Goal: Information Seeking & Learning: Learn about a topic

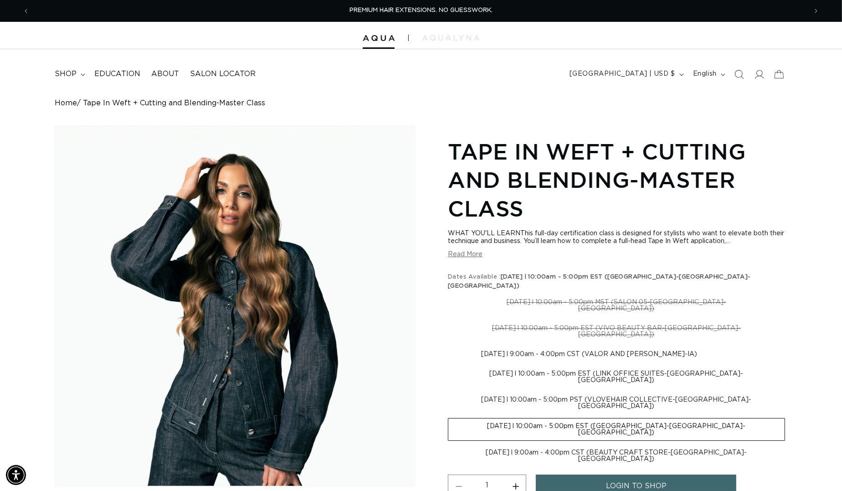
scroll to position [0, 1551]
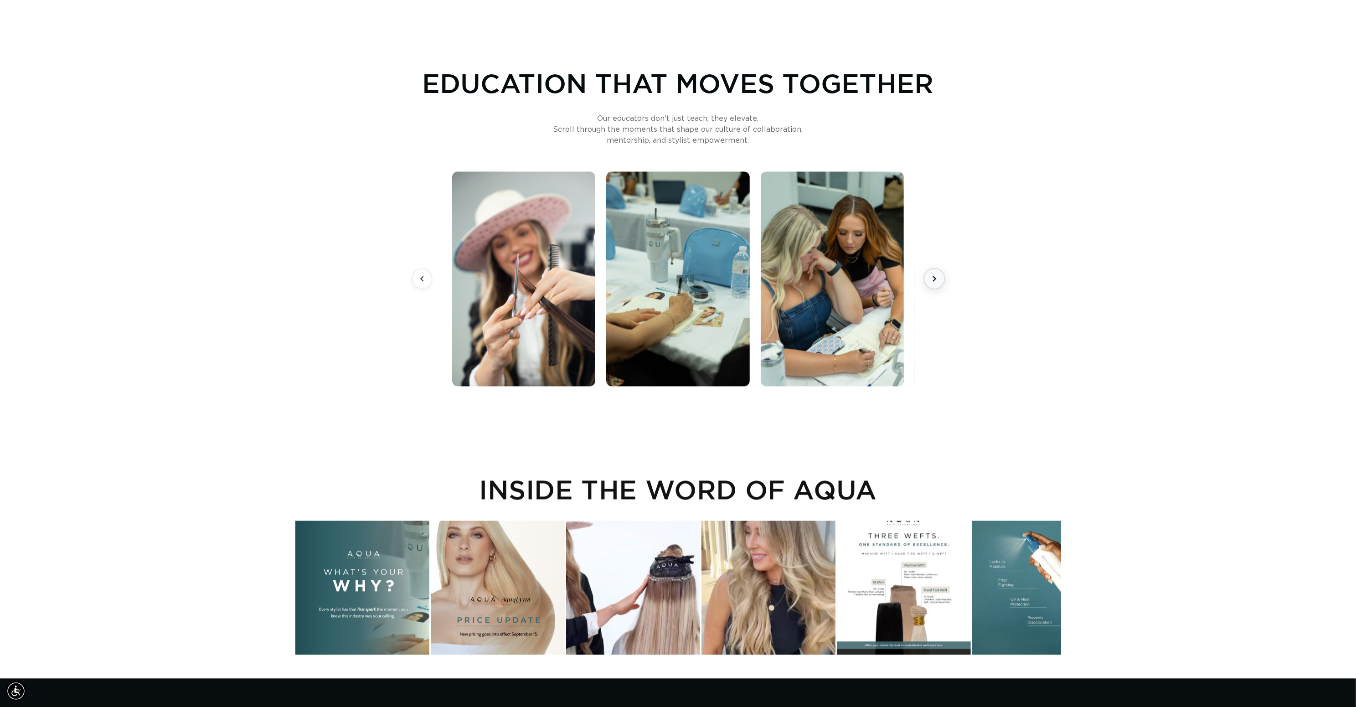
scroll to position [0, 860]
click at [932, 283] on icon at bounding box center [933, 278] width 11 height 11
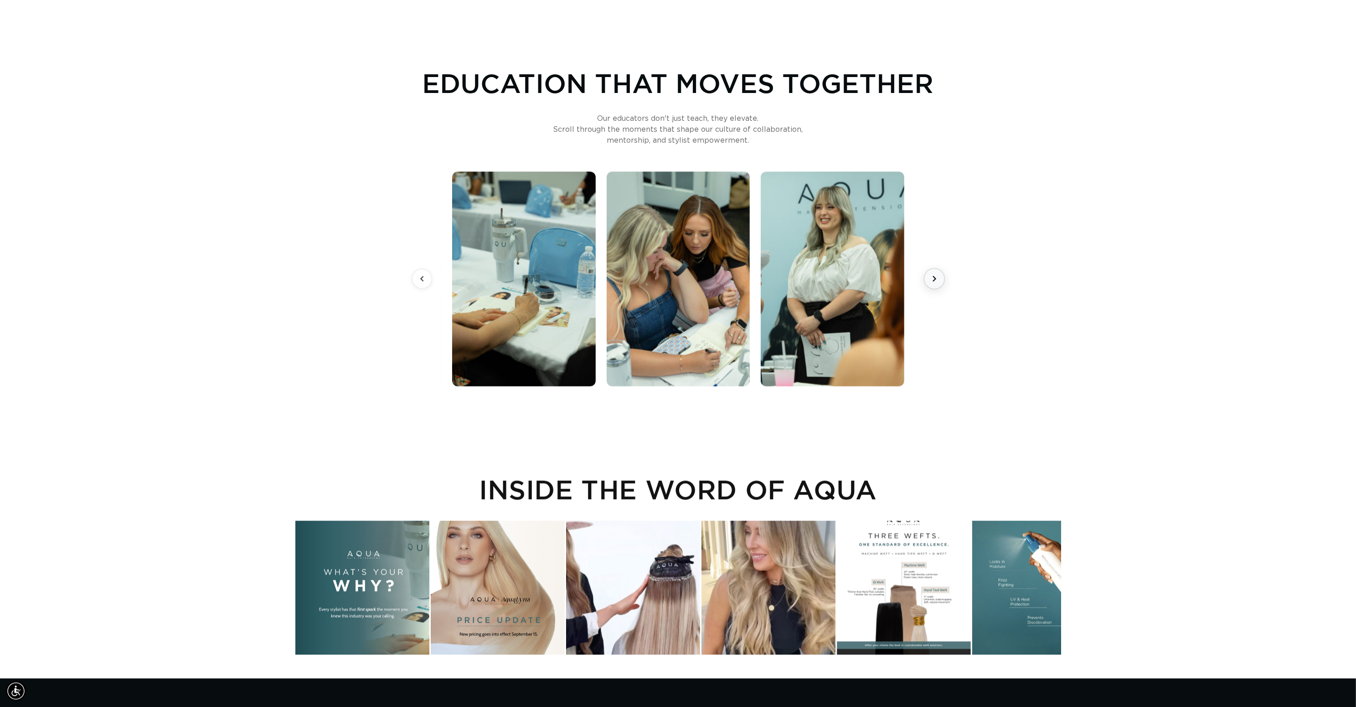
click at [932, 283] on icon at bounding box center [933, 278] width 11 height 11
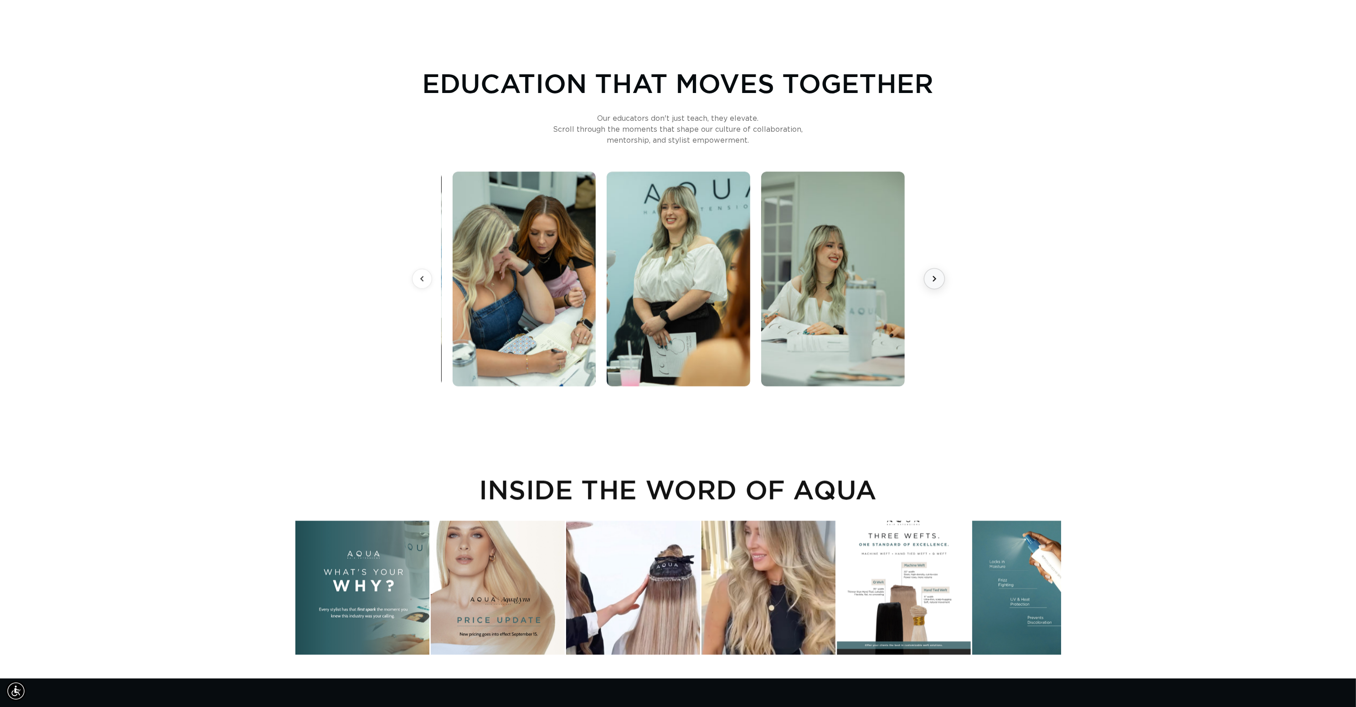
click at [932, 283] on icon at bounding box center [933, 278] width 11 height 11
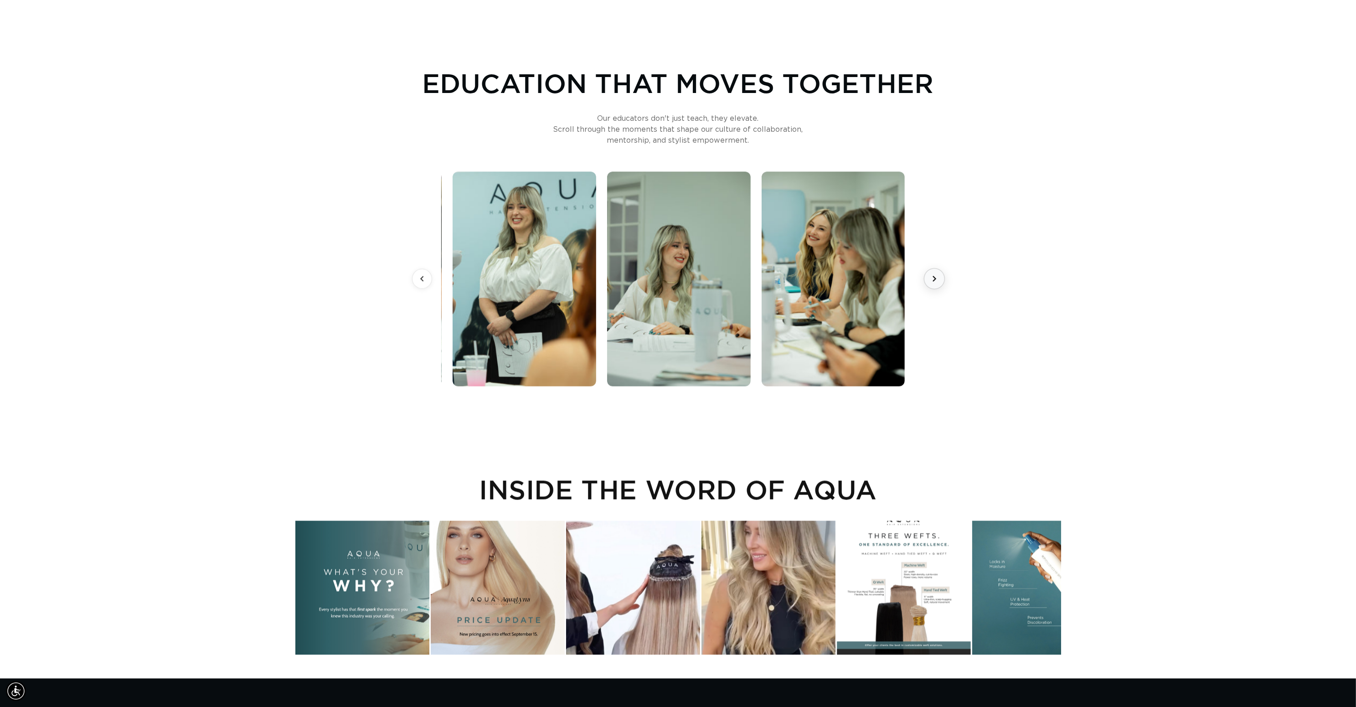
click at [932, 283] on icon at bounding box center [933, 278] width 11 height 11
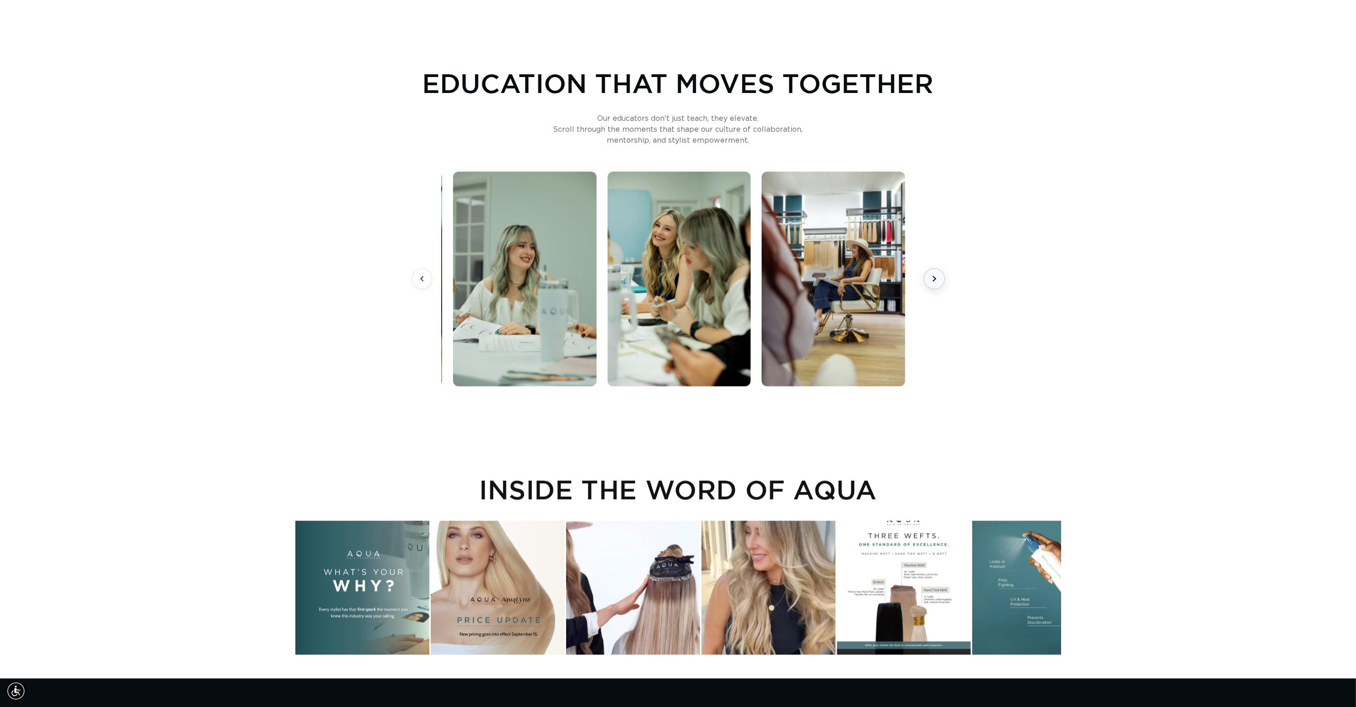
scroll to position [0, 1720]
click at [932, 283] on icon at bounding box center [933, 278] width 11 height 11
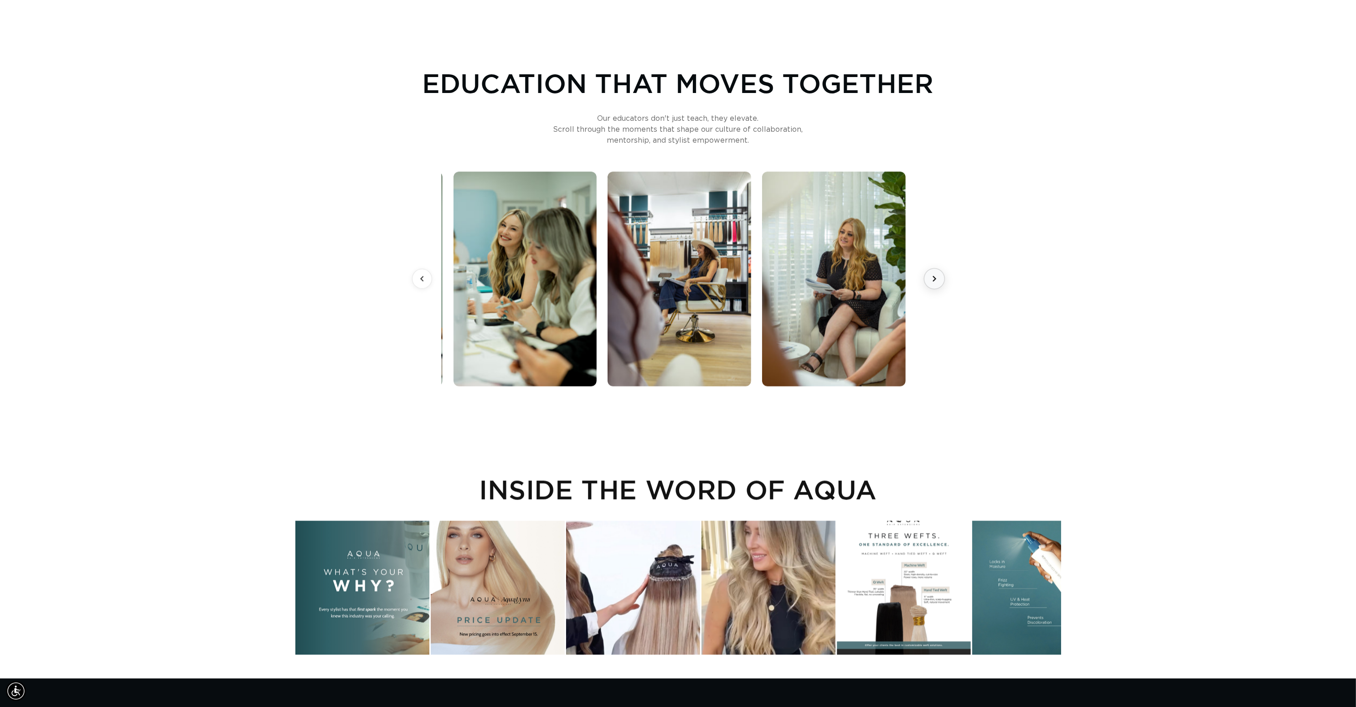
click at [932, 283] on icon at bounding box center [933, 278] width 11 height 11
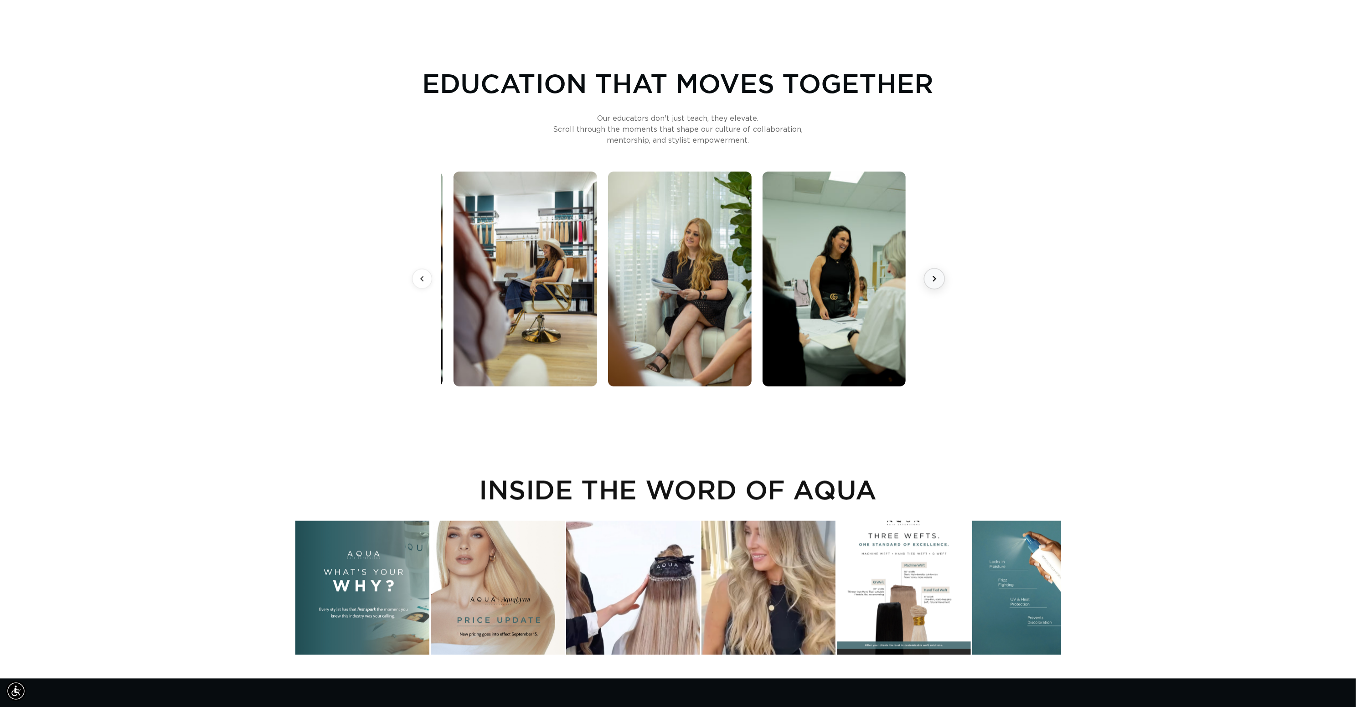
click at [932, 283] on icon at bounding box center [933, 278] width 11 height 11
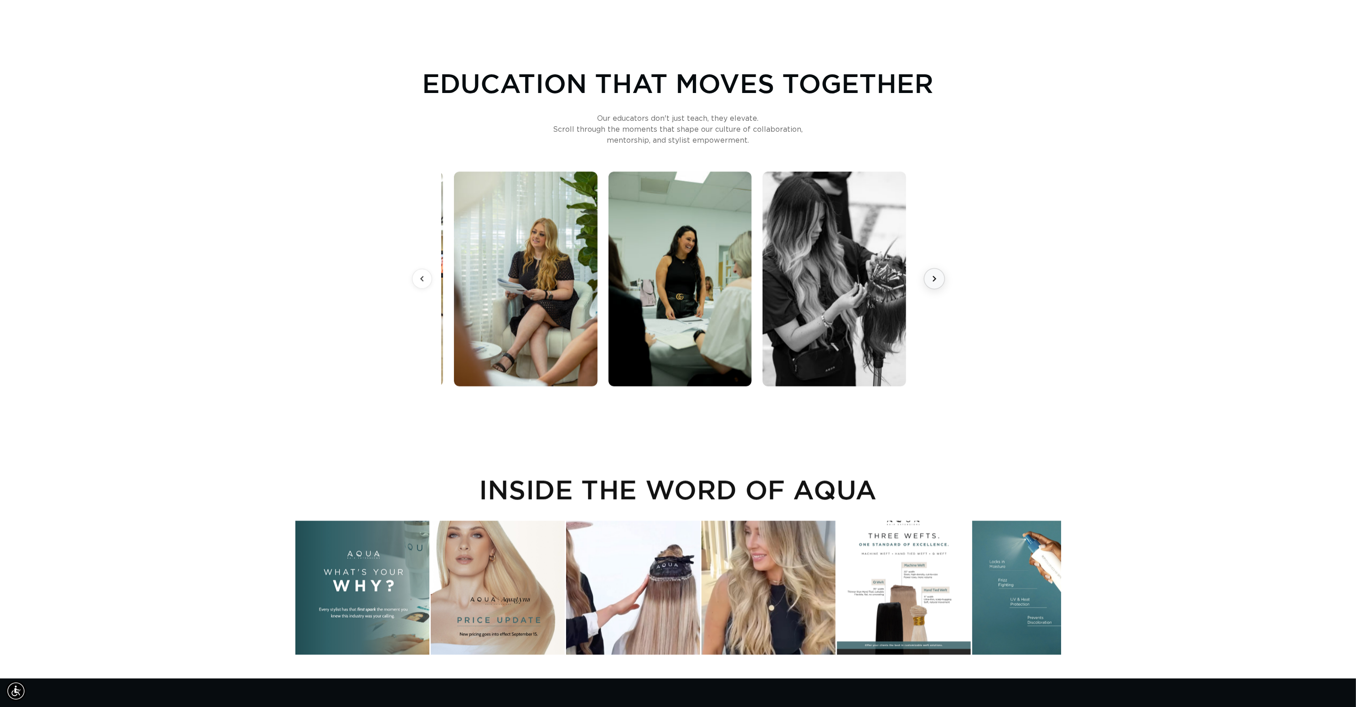
click at [932, 283] on icon at bounding box center [933, 278] width 11 height 11
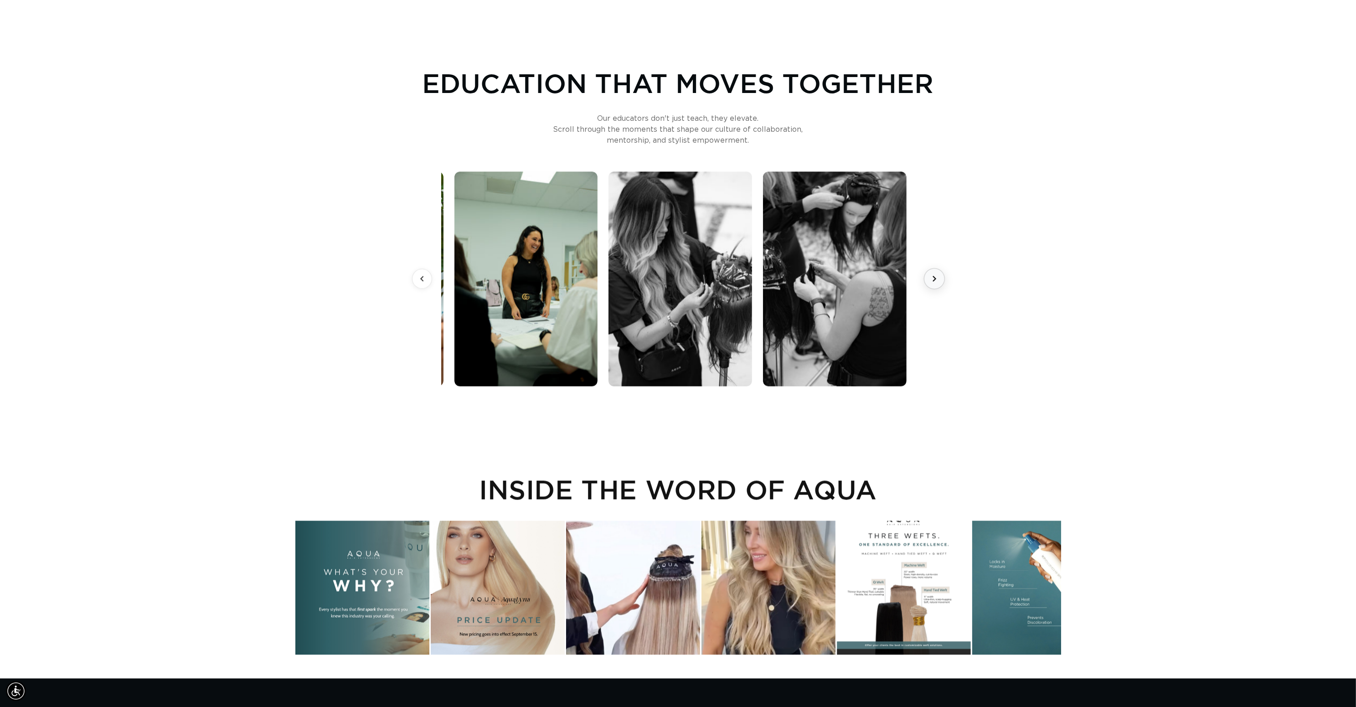
click at [932, 283] on icon at bounding box center [933, 278] width 11 height 11
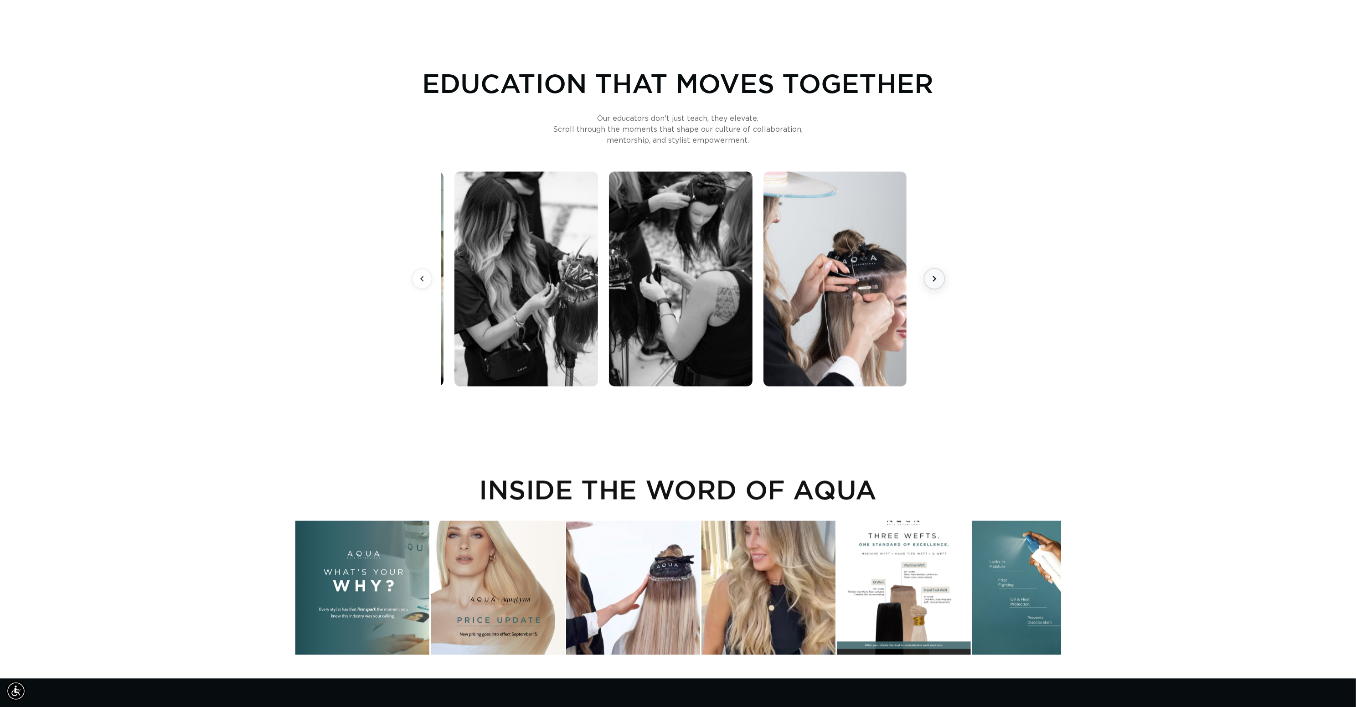
scroll to position [0, 0]
click at [932, 283] on icon at bounding box center [933, 278] width 11 height 11
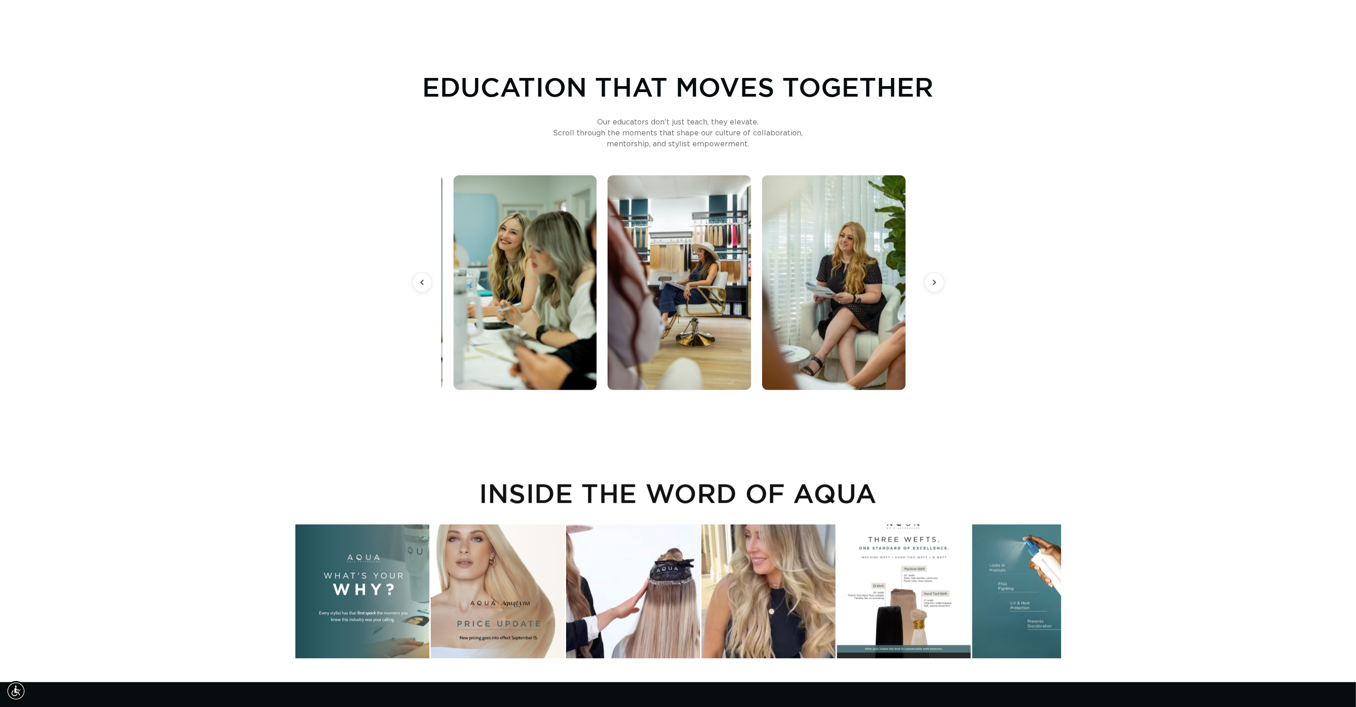
scroll to position [0, 1720]
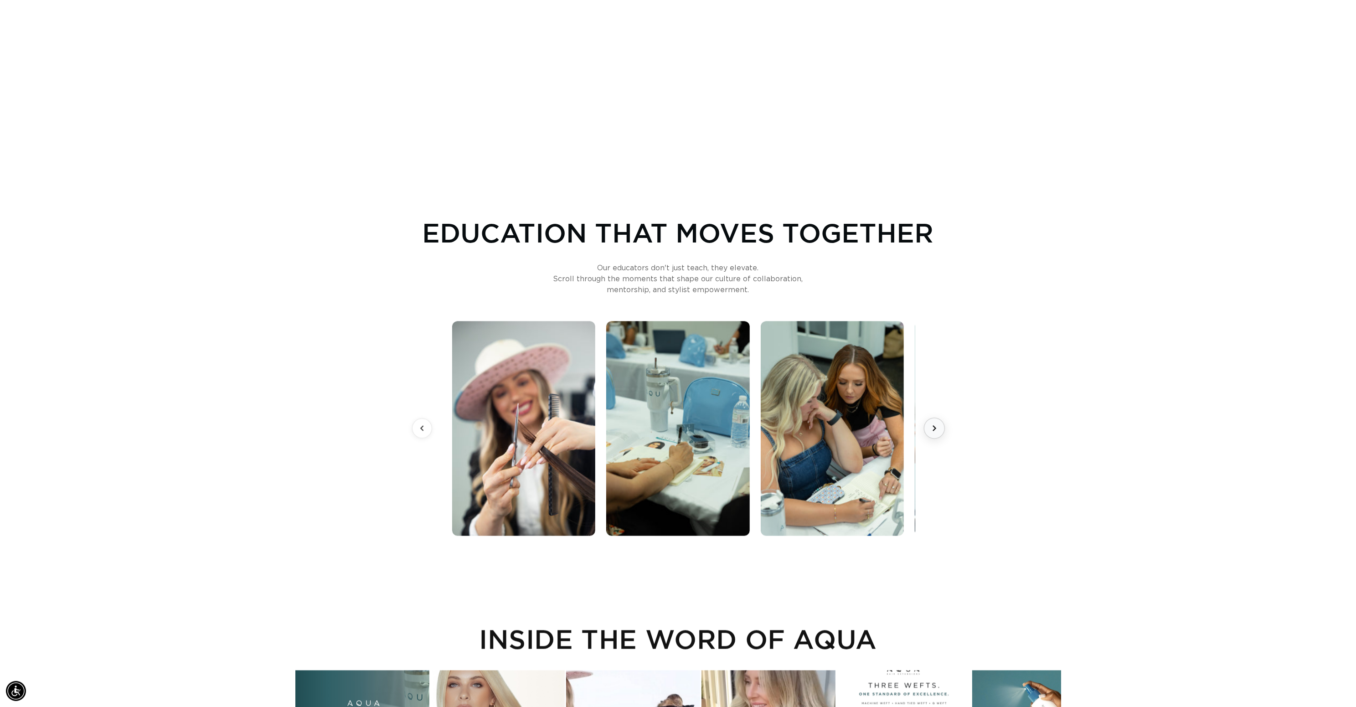
scroll to position [0, 1720]
click at [931, 429] on icon at bounding box center [933, 428] width 11 height 11
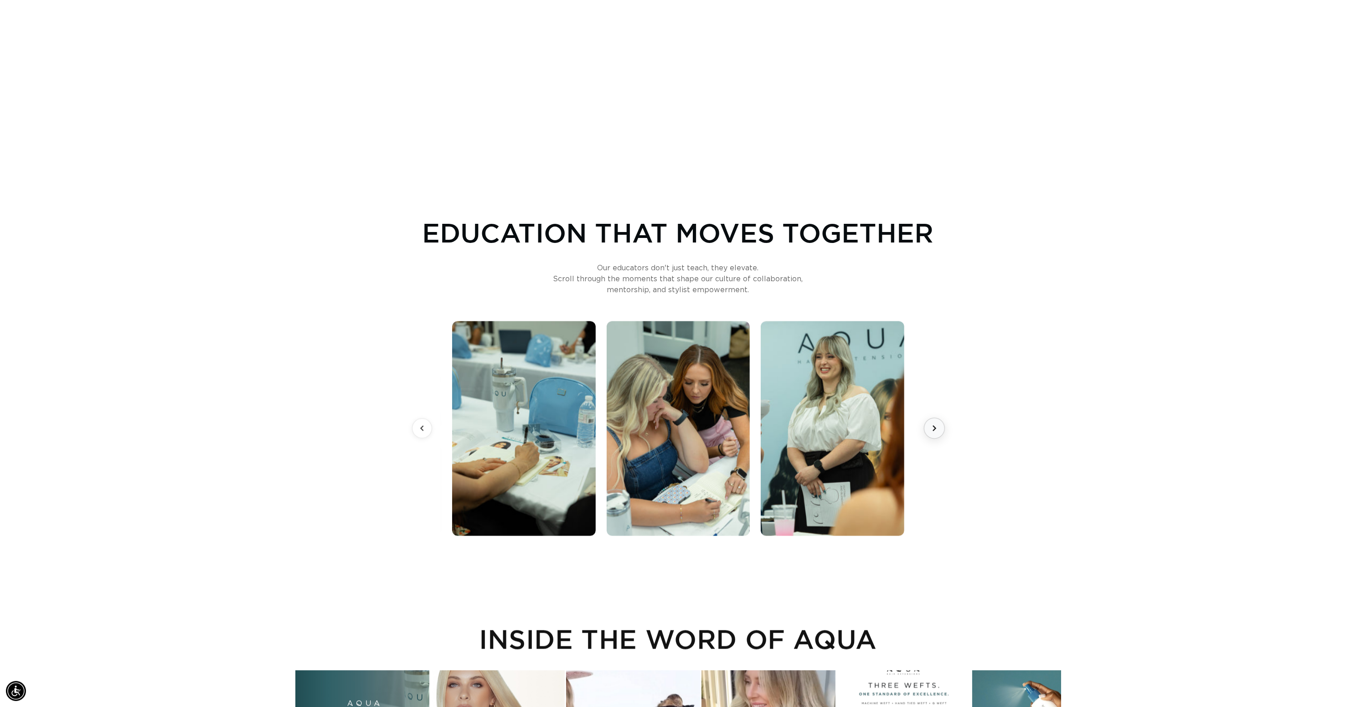
click at [931, 429] on icon at bounding box center [933, 428] width 11 height 11
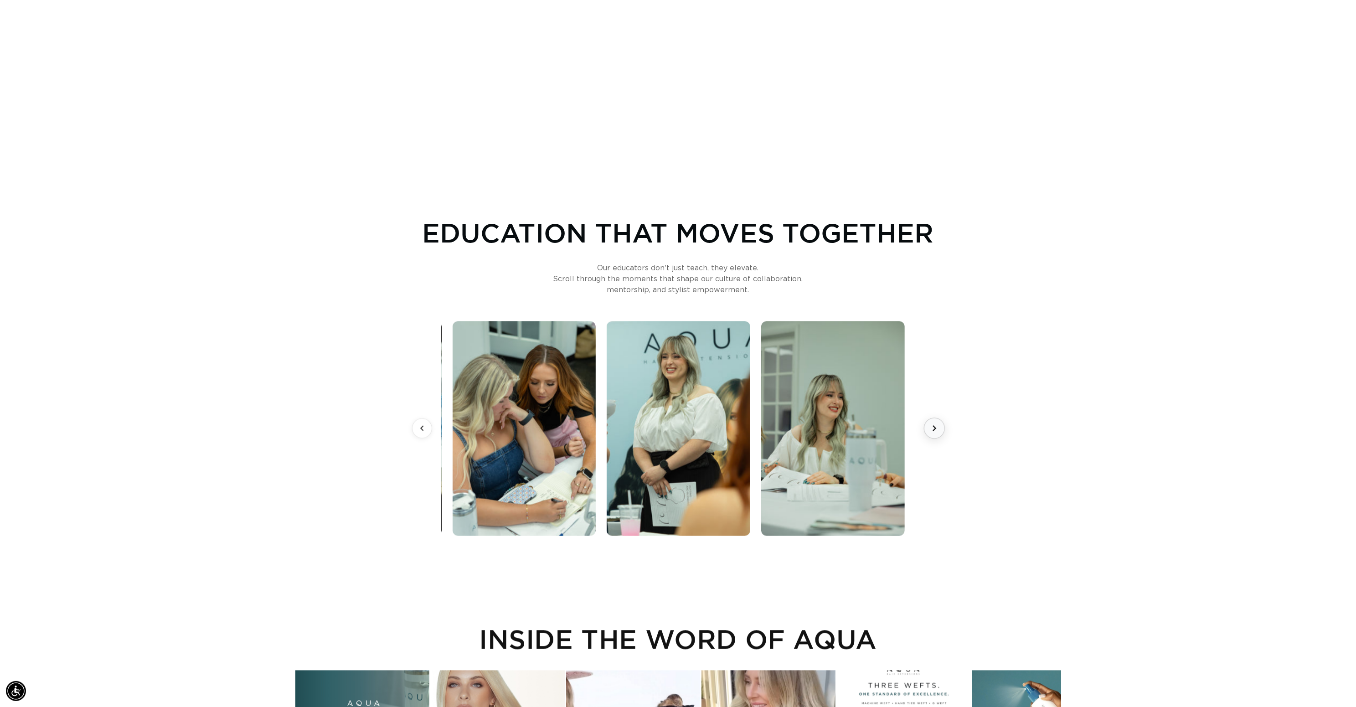
click at [931, 429] on icon at bounding box center [933, 428] width 11 height 11
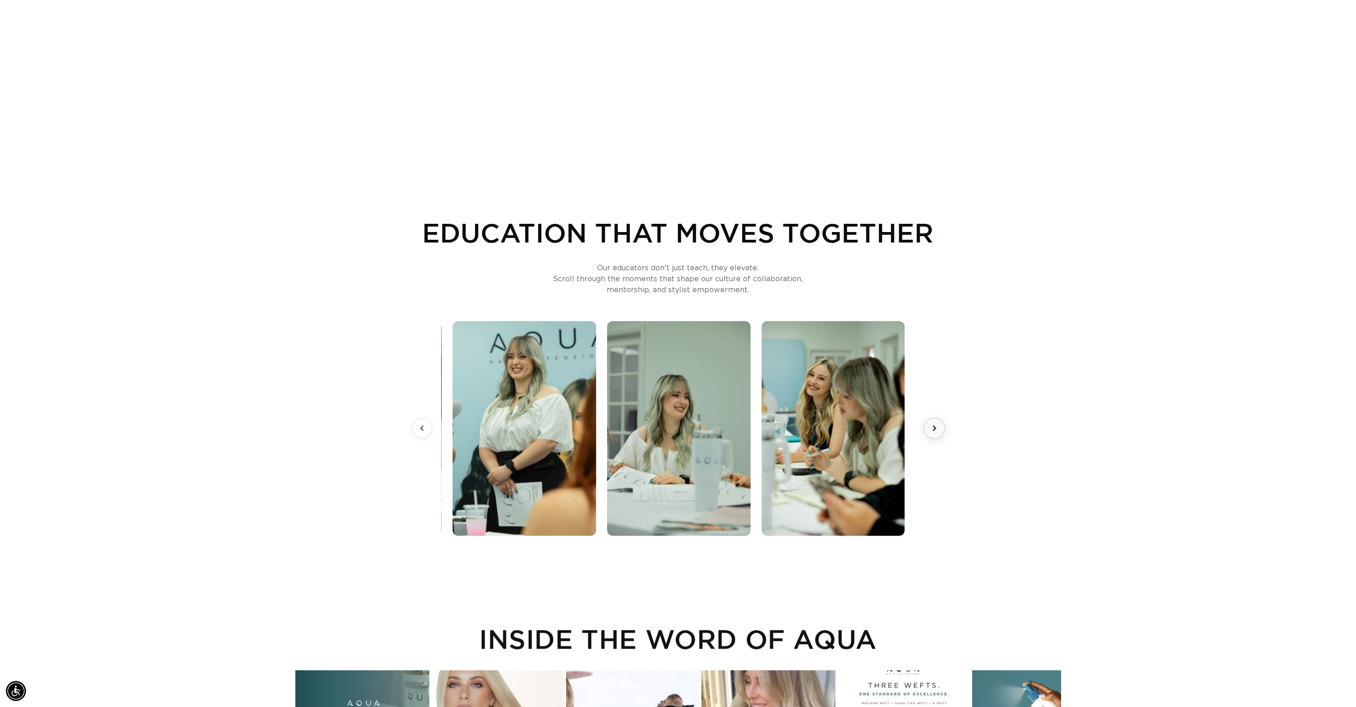
click at [931, 429] on icon at bounding box center [933, 428] width 11 height 11
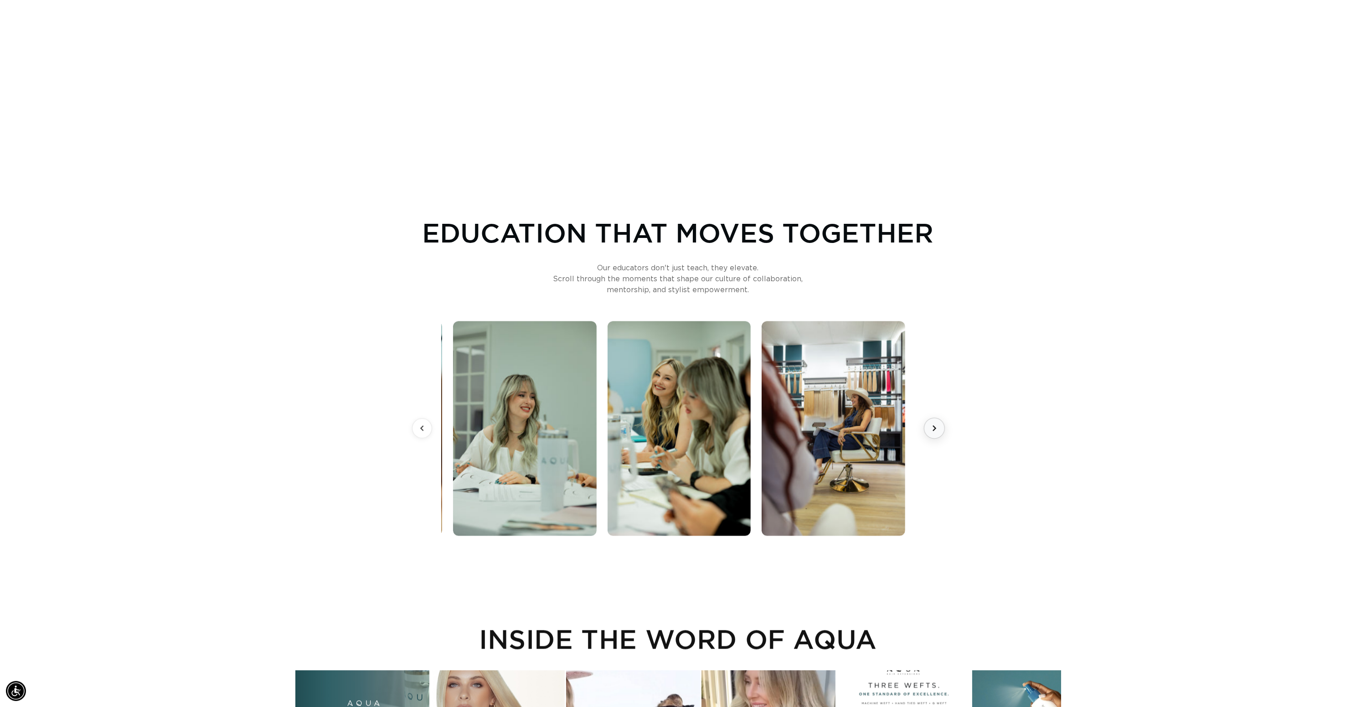
click at [931, 429] on icon at bounding box center [933, 428] width 11 height 11
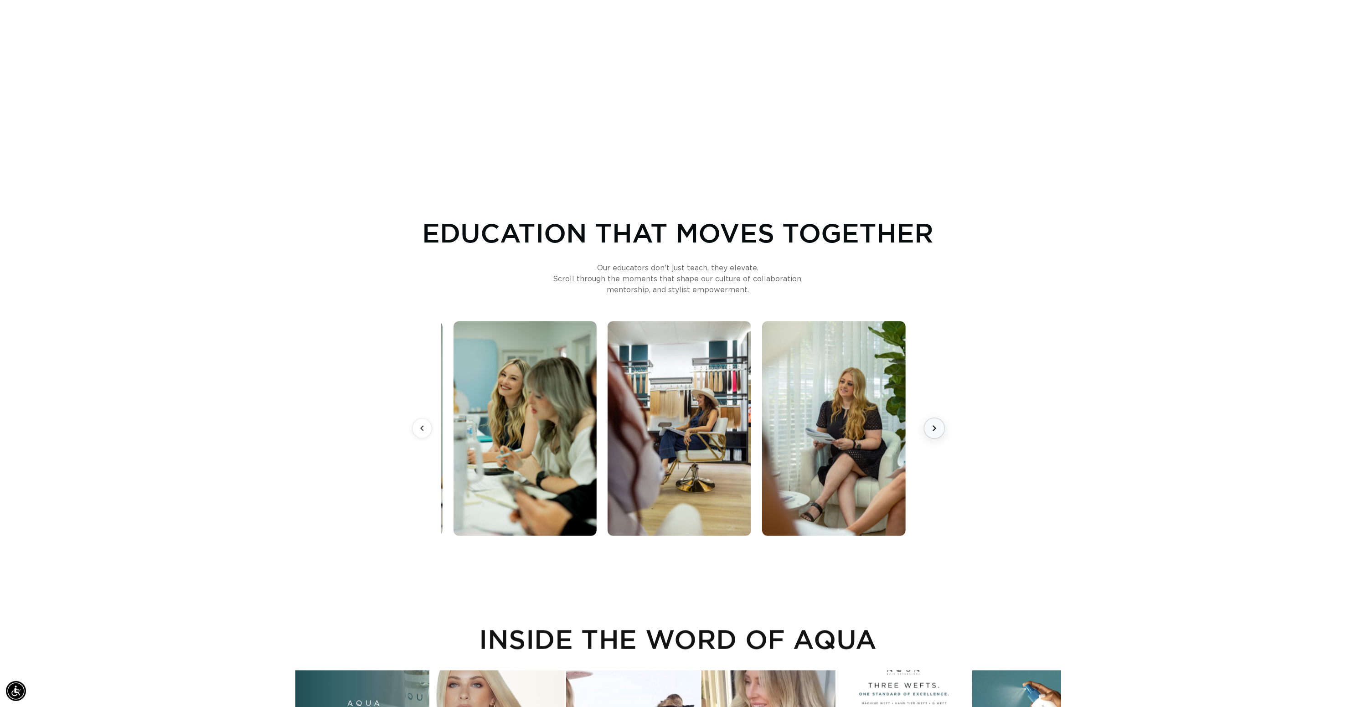
click at [931, 429] on icon at bounding box center [933, 428] width 11 height 11
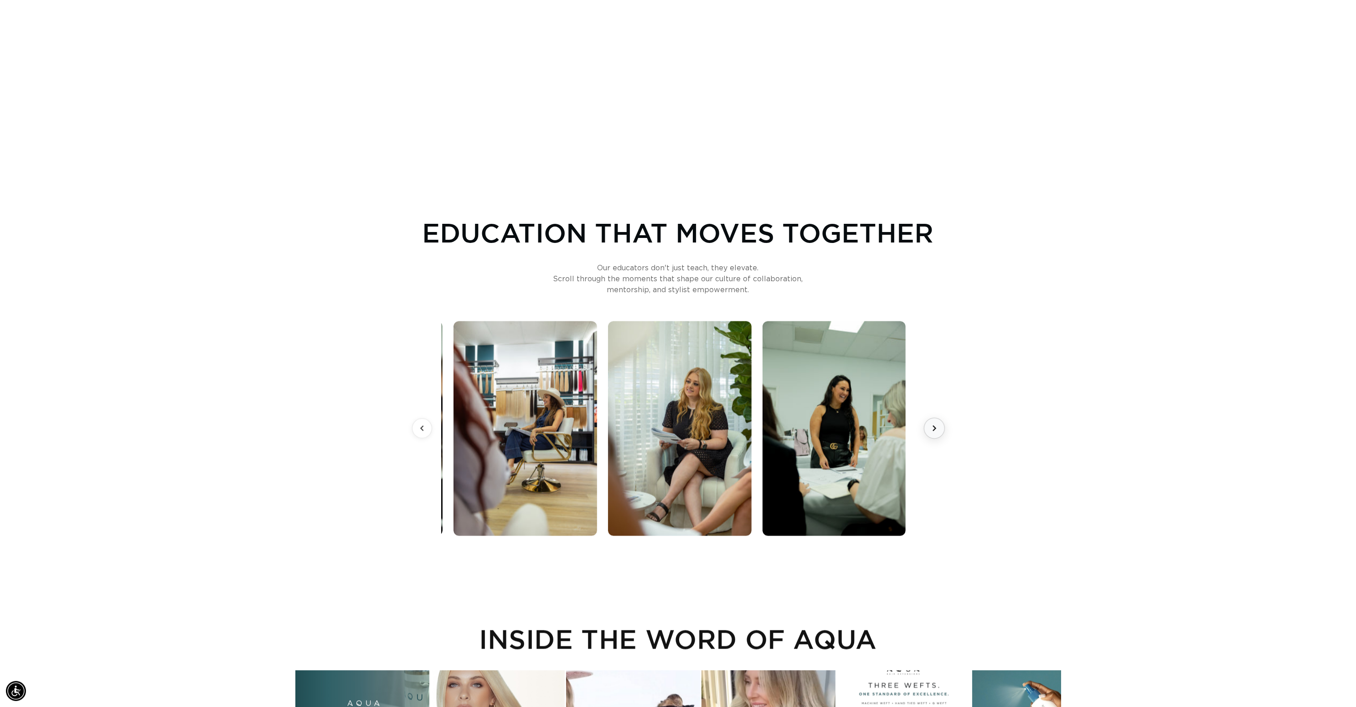
click at [931, 429] on icon at bounding box center [933, 428] width 11 height 11
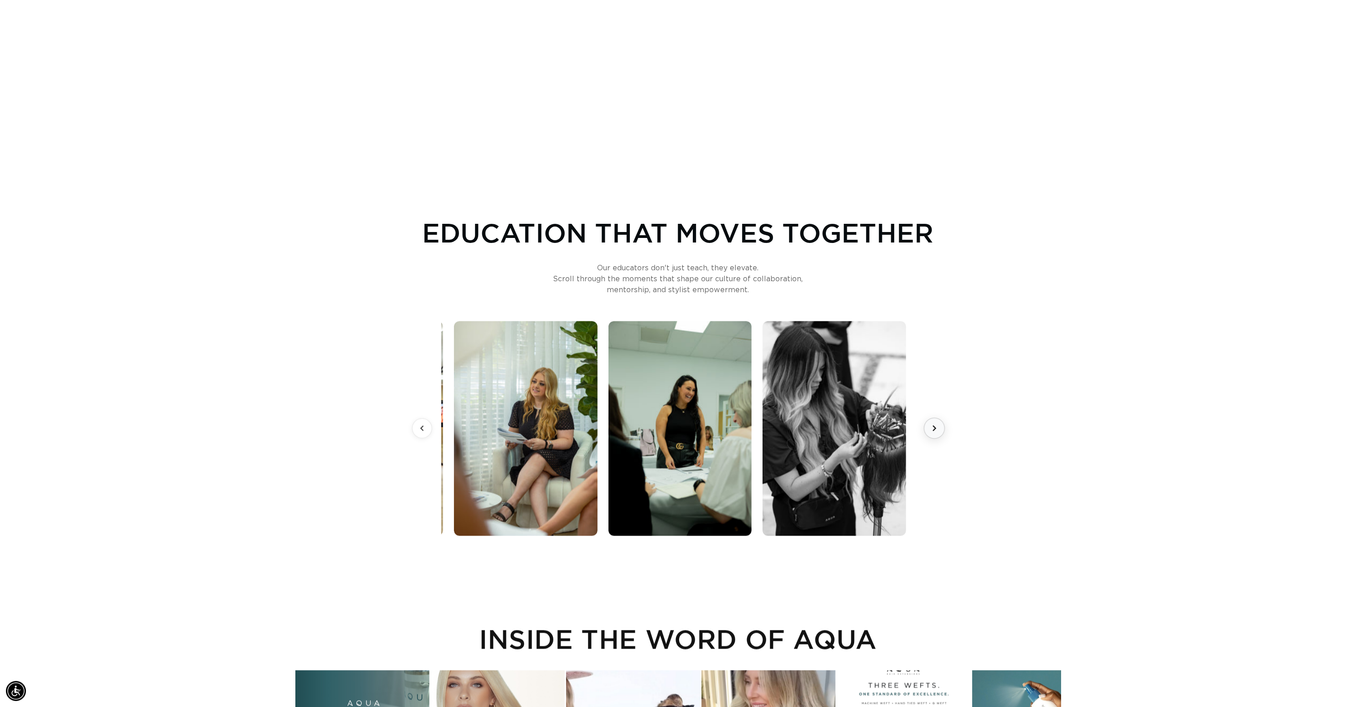
click at [931, 429] on icon at bounding box center [933, 428] width 11 height 11
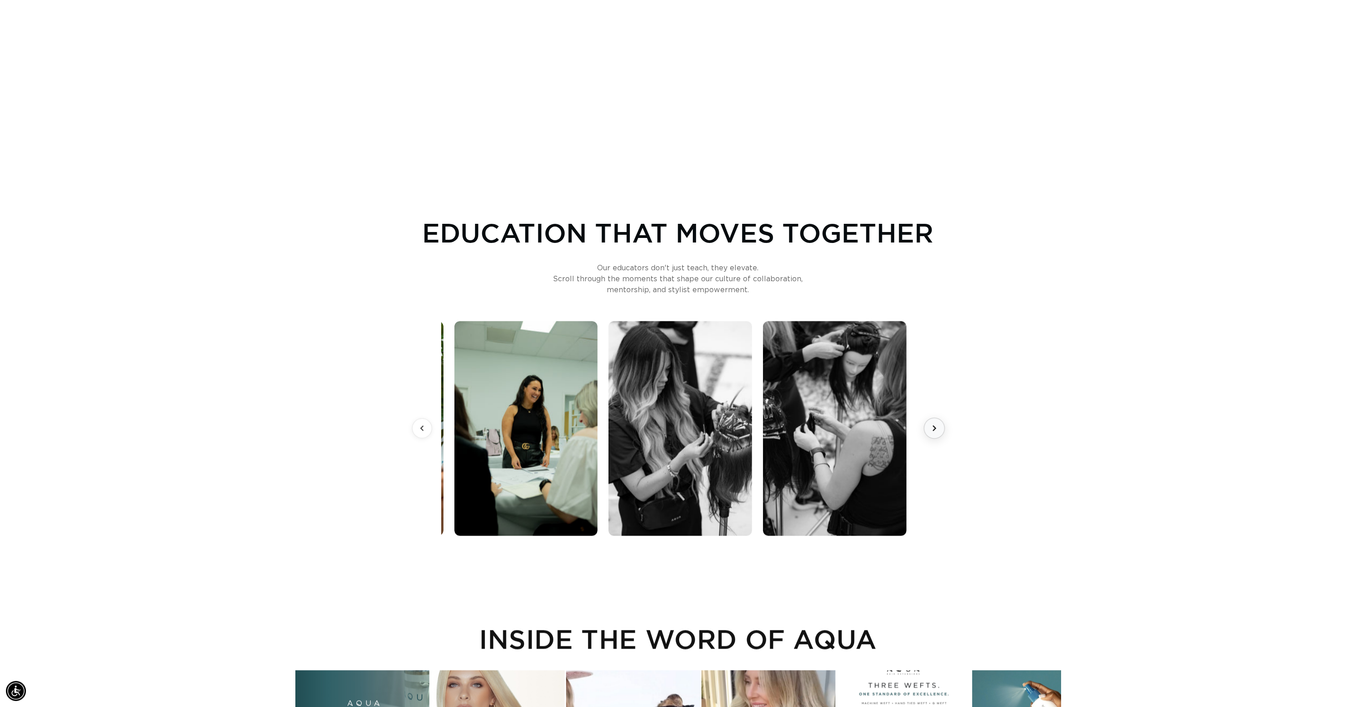
scroll to position [0, 0]
click at [931, 429] on icon at bounding box center [933, 428] width 11 height 11
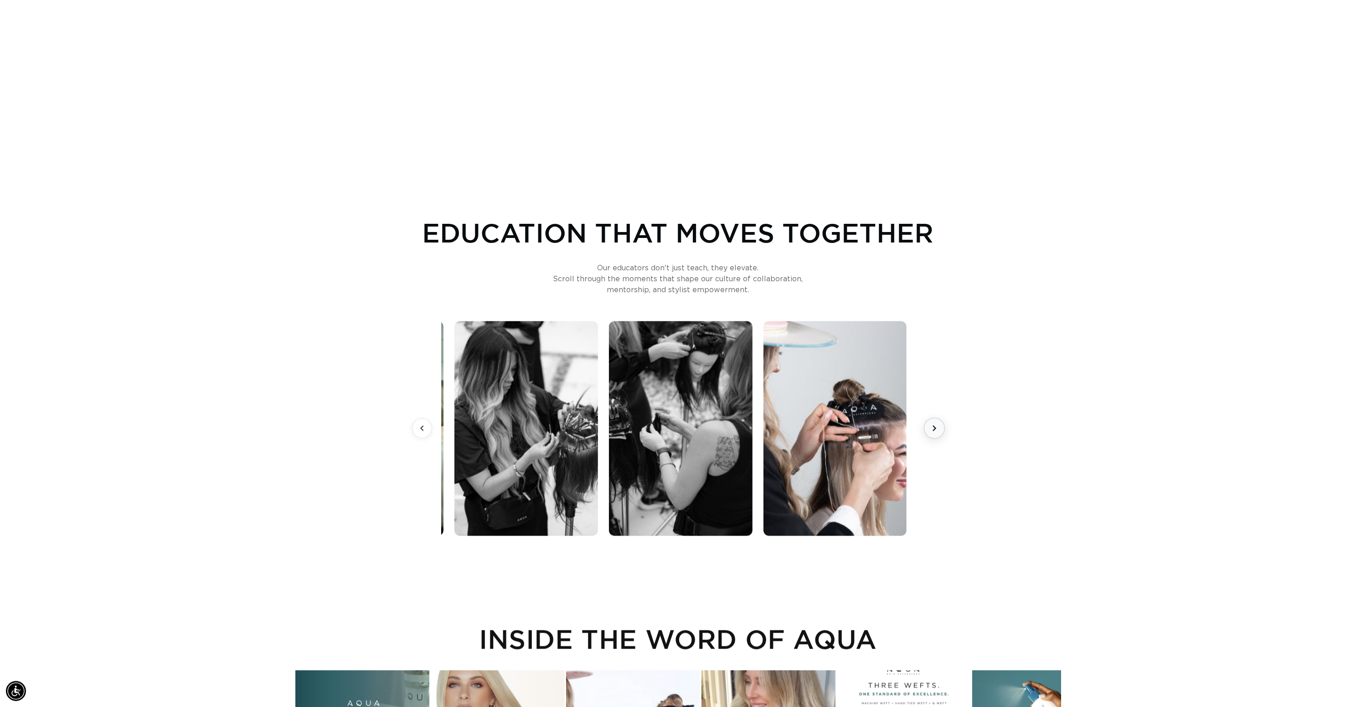
click at [931, 429] on icon at bounding box center [933, 428] width 11 height 11
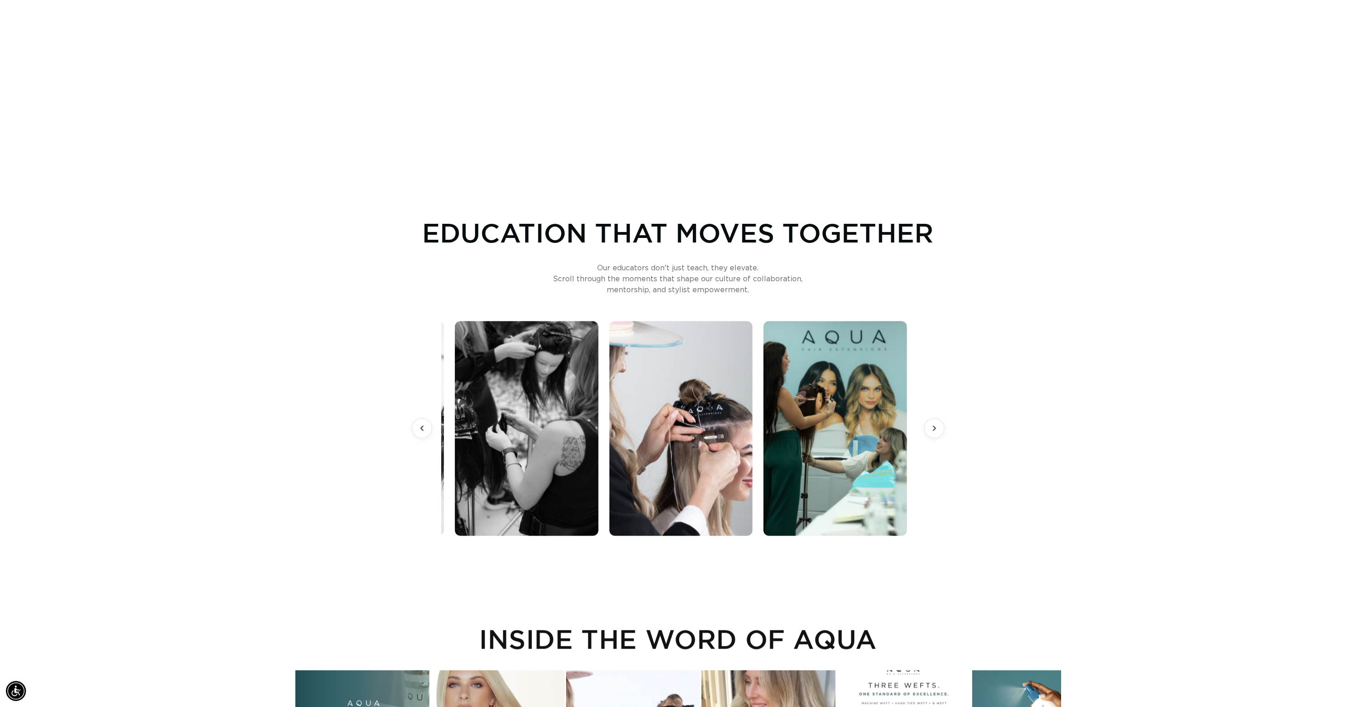
scroll to position [0, 860]
click at [429, 424] on button at bounding box center [421, 428] width 21 height 21
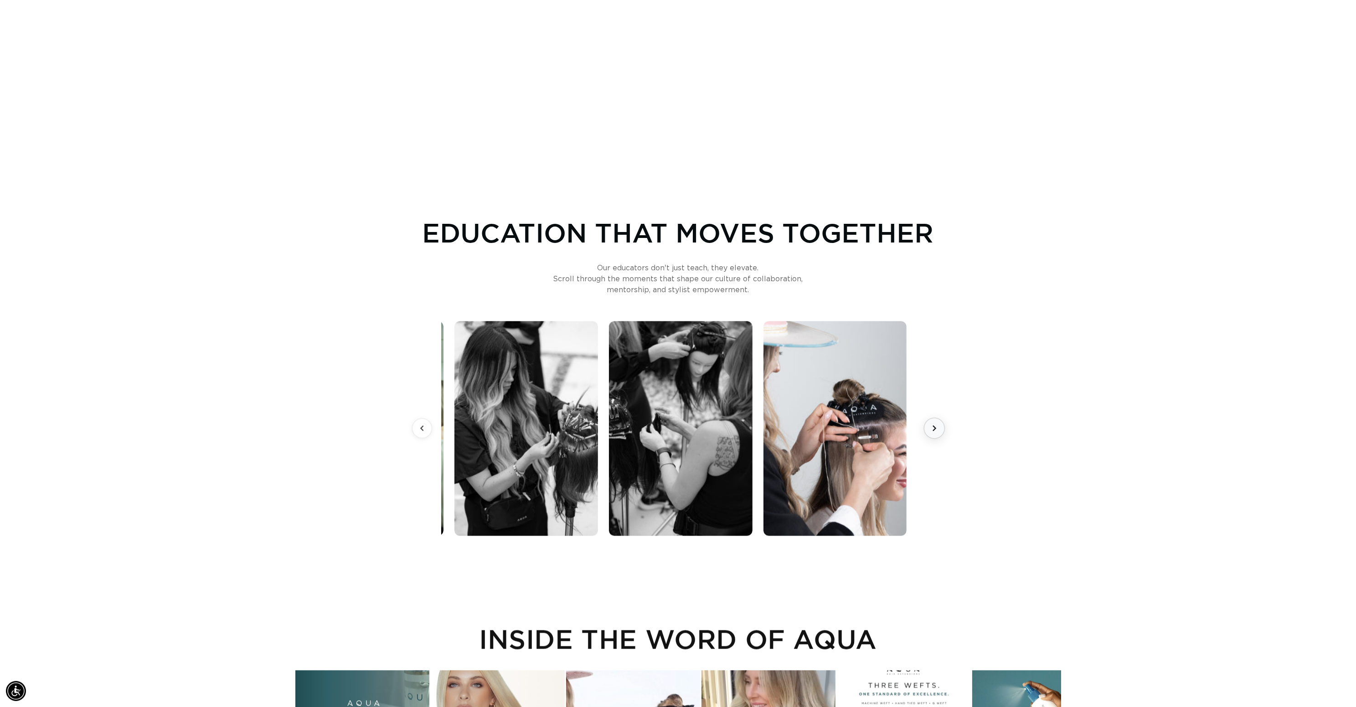
click at [931, 427] on icon at bounding box center [933, 428] width 11 height 11
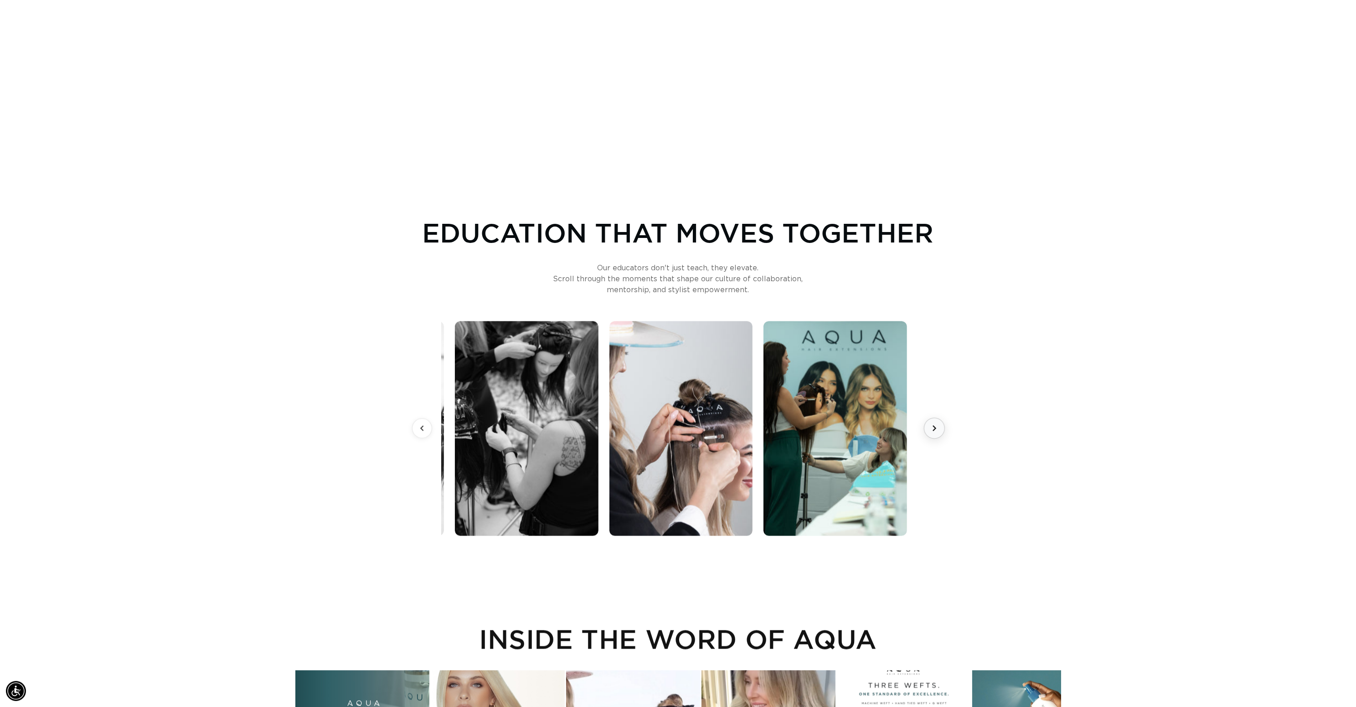
click at [931, 427] on icon at bounding box center [933, 428] width 11 height 11
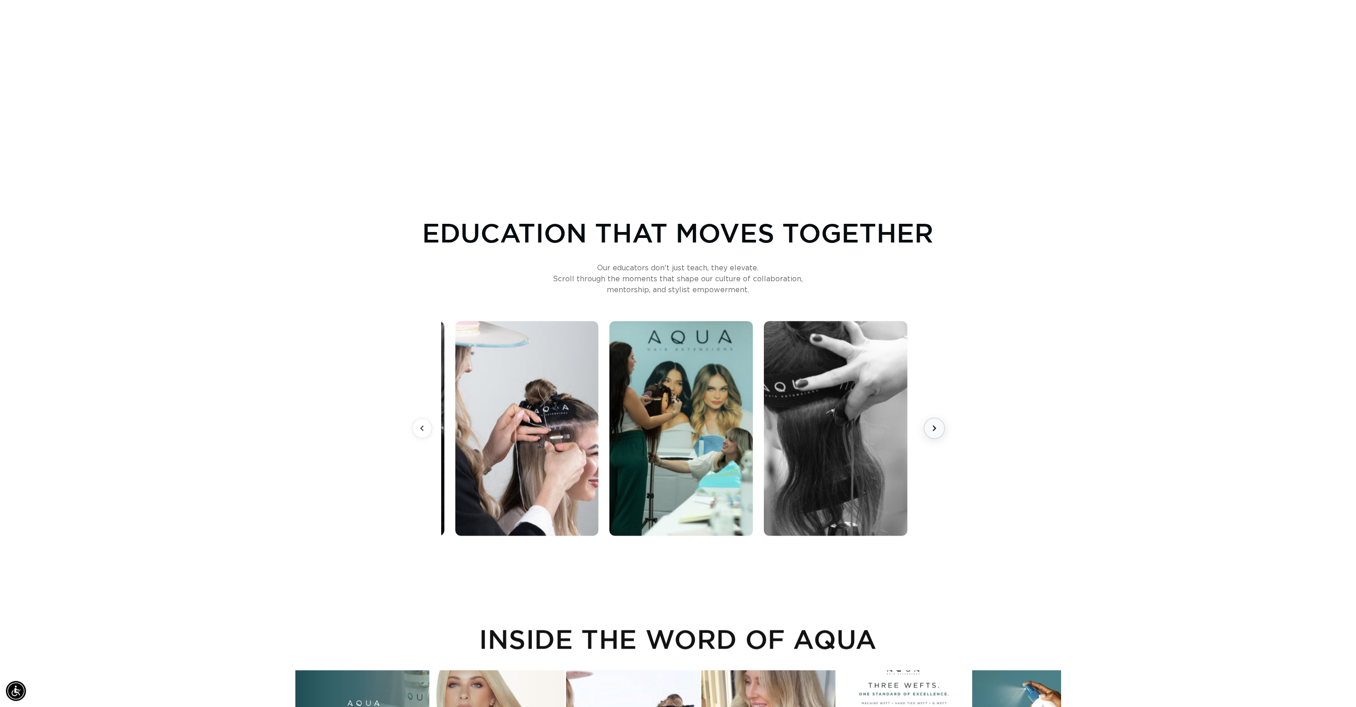
click at [931, 427] on icon at bounding box center [933, 428] width 11 height 11
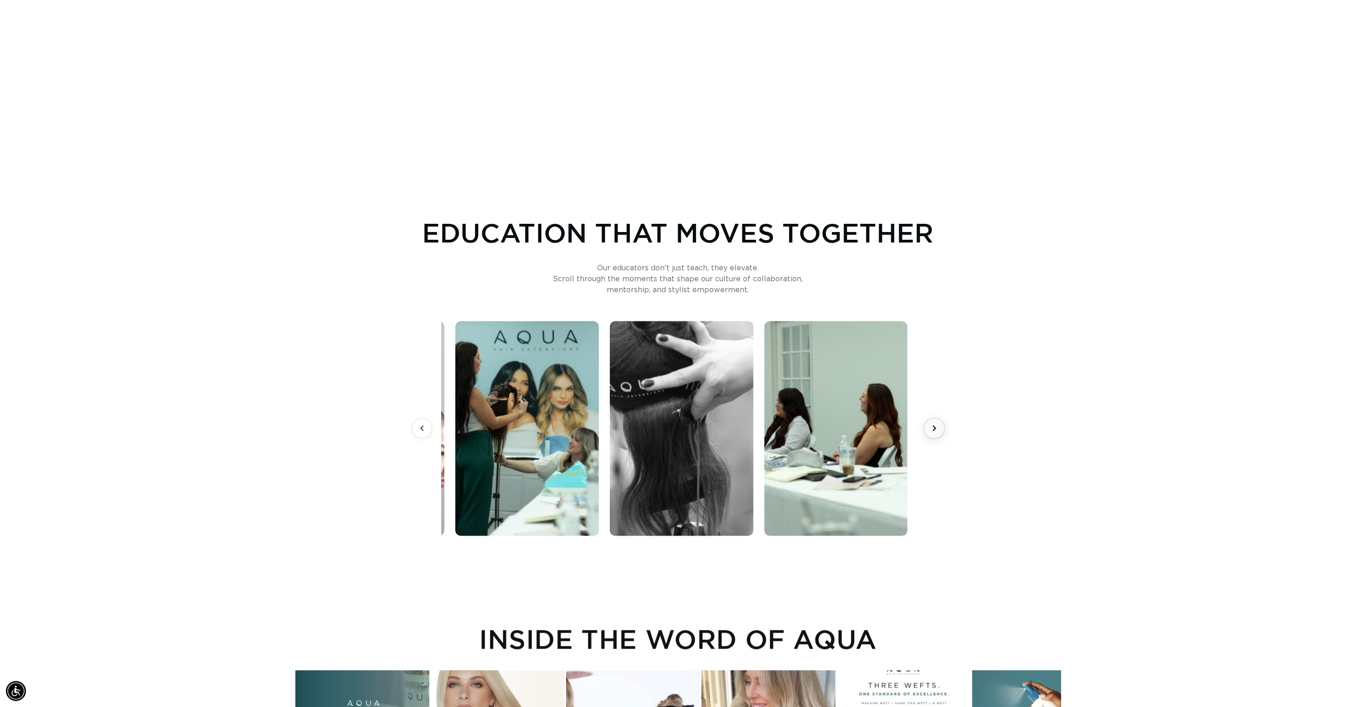
scroll to position [0, 1720]
click at [931, 427] on icon at bounding box center [933, 428] width 11 height 11
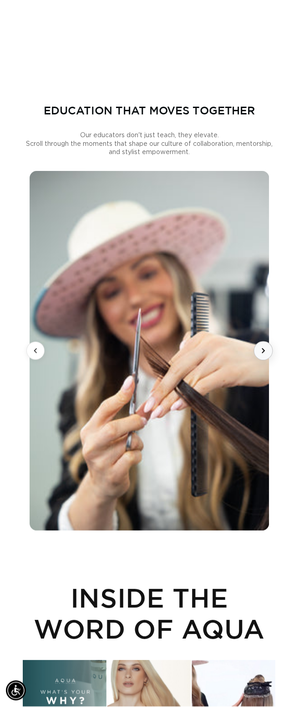
scroll to position [0, 497]
click at [263, 356] on icon at bounding box center [264, 351] width 10 height 10
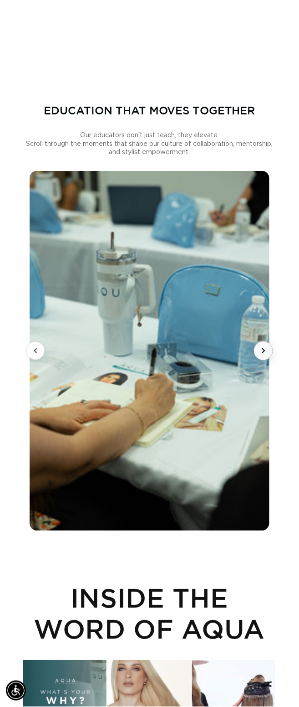
click at [263, 356] on icon at bounding box center [264, 351] width 10 height 10
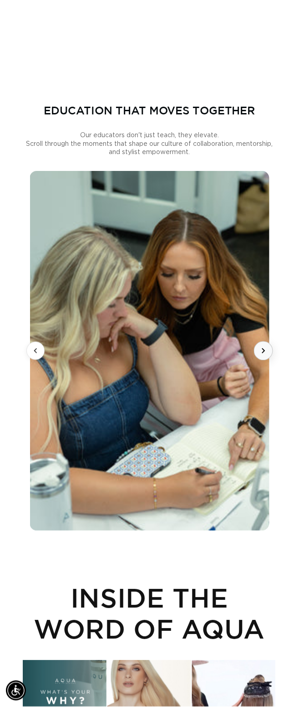
click at [263, 356] on icon at bounding box center [264, 351] width 10 height 10
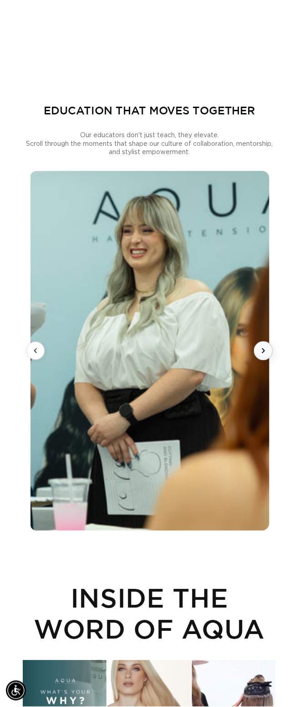
scroll to position [0, 0]
click at [263, 356] on icon at bounding box center [264, 351] width 10 height 10
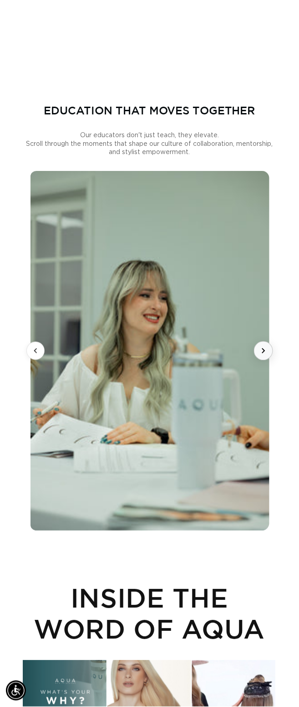
click at [263, 356] on icon at bounding box center [264, 351] width 10 height 10
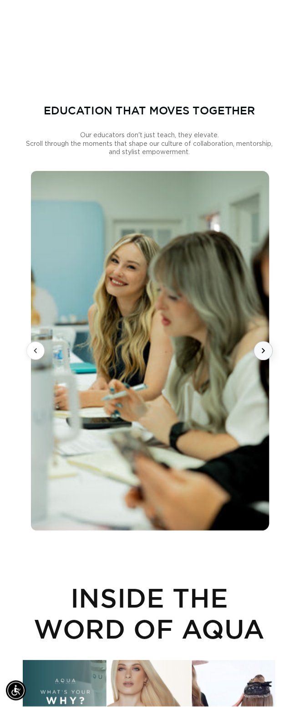
click at [263, 356] on icon at bounding box center [264, 351] width 10 height 10
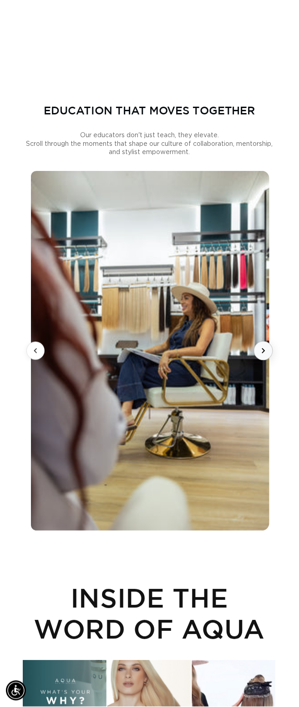
click at [263, 356] on icon at bounding box center [264, 351] width 10 height 10
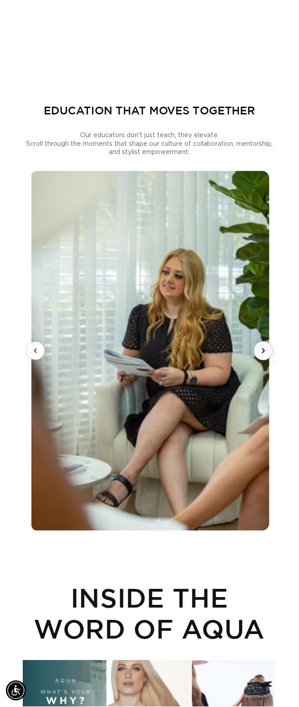
click at [263, 356] on icon at bounding box center [264, 351] width 10 height 10
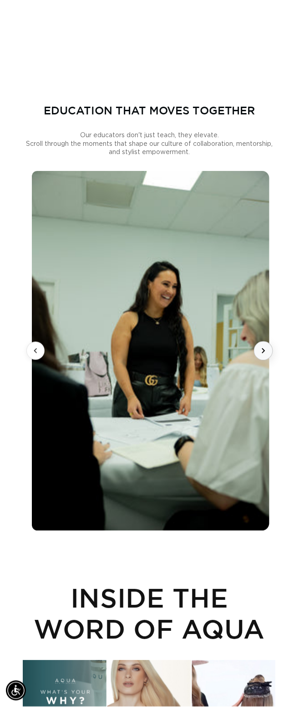
click at [263, 356] on icon at bounding box center [264, 351] width 10 height 10
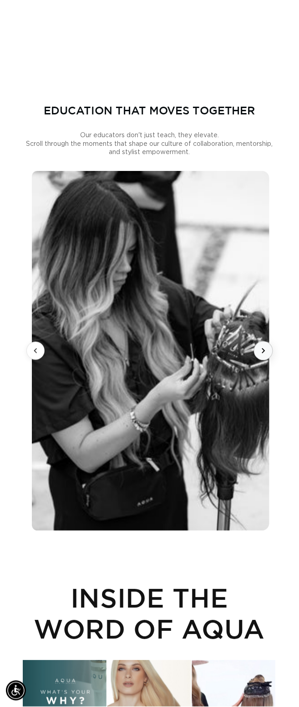
click at [263, 356] on icon at bounding box center [264, 351] width 10 height 10
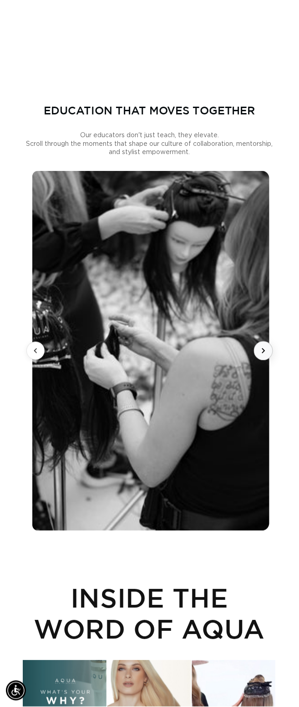
scroll to position [0, 248]
click at [263, 356] on icon at bounding box center [264, 351] width 10 height 10
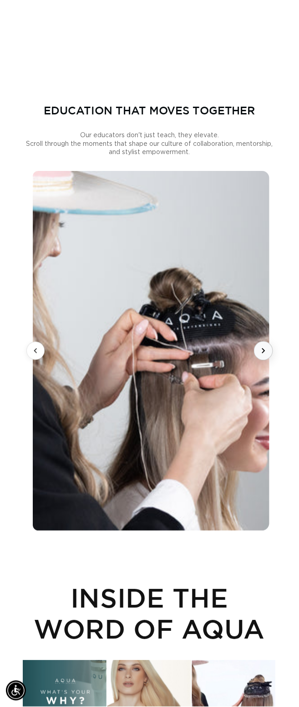
click at [263, 356] on icon at bounding box center [264, 351] width 10 height 10
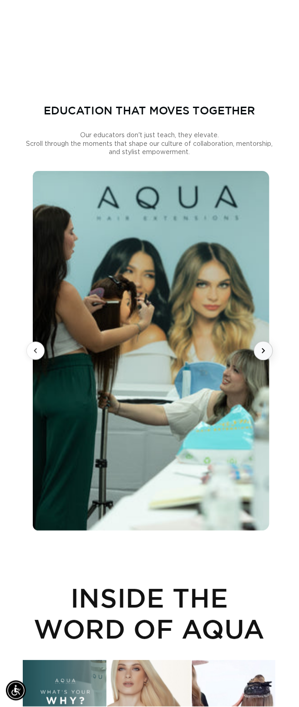
scroll to position [0, 497]
click at [263, 356] on icon at bounding box center [264, 351] width 10 height 10
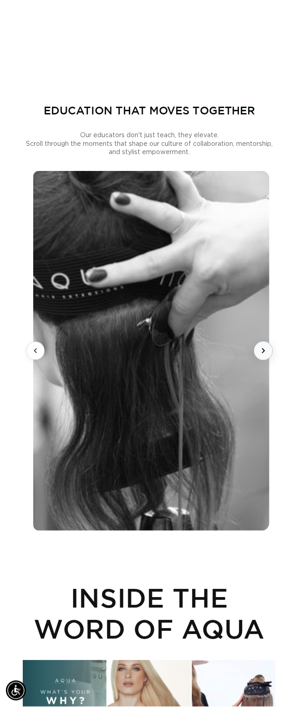
click at [263, 356] on icon at bounding box center [264, 351] width 10 height 10
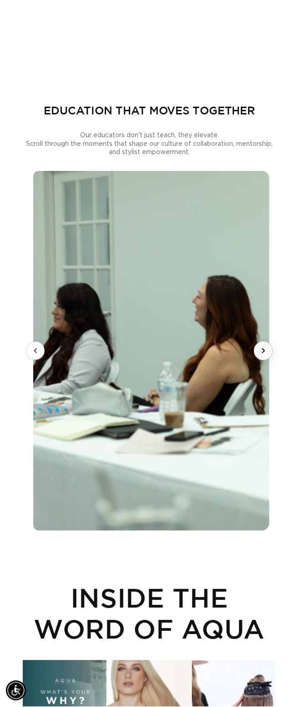
scroll to position [0, 0]
click at [263, 356] on icon at bounding box center [264, 351] width 10 height 10
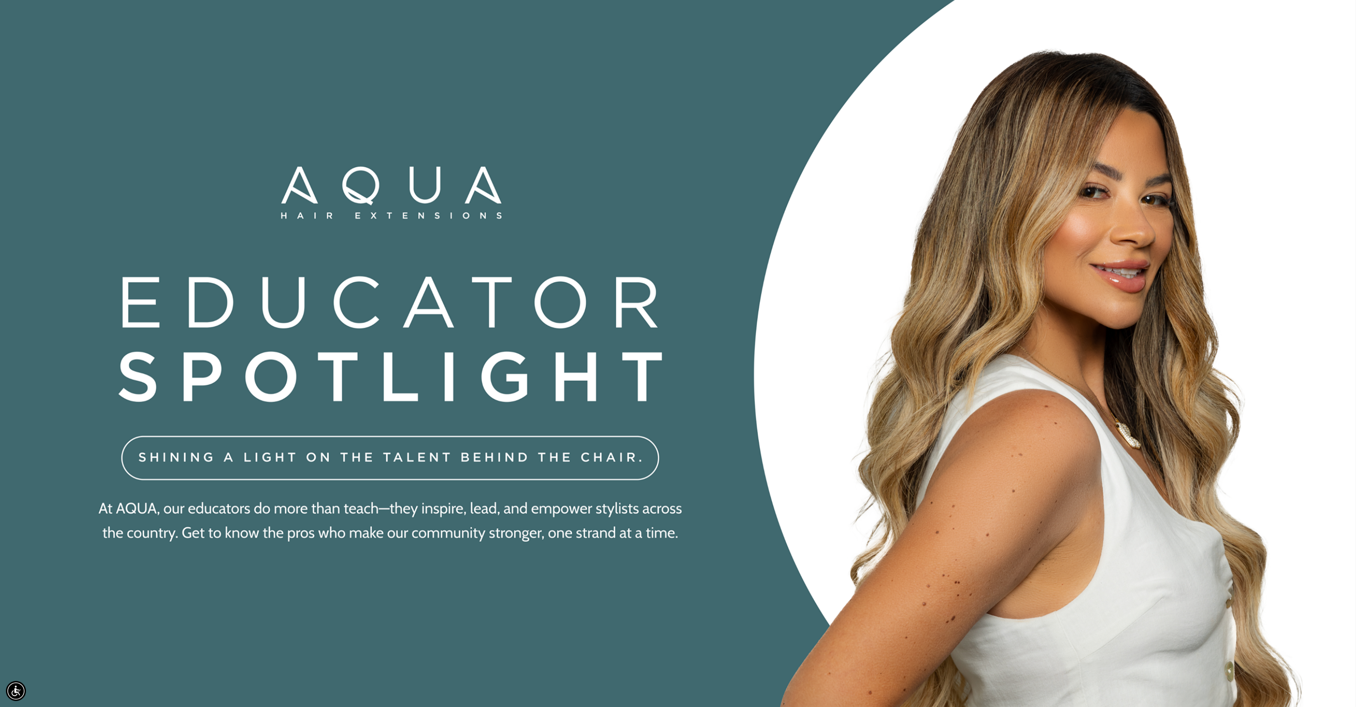
scroll to position [0, 1720]
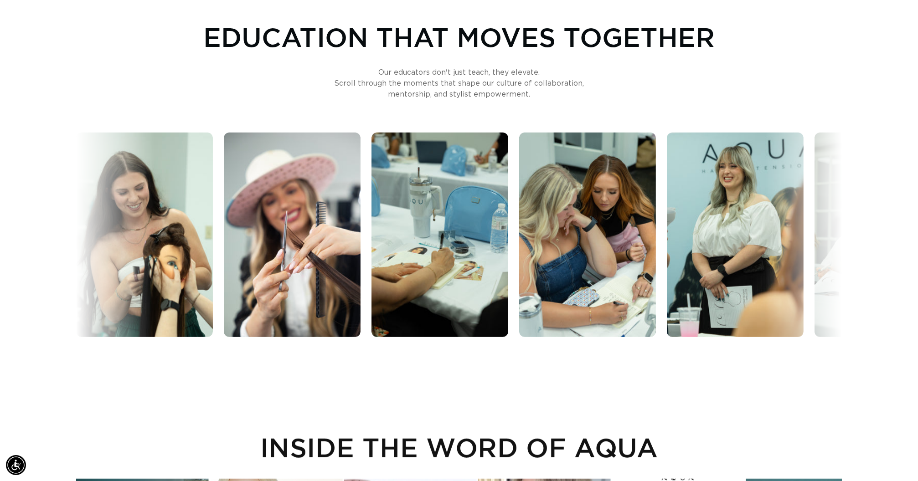
scroll to position [0, 851]
